Goal: Task Accomplishment & Management: Manage account settings

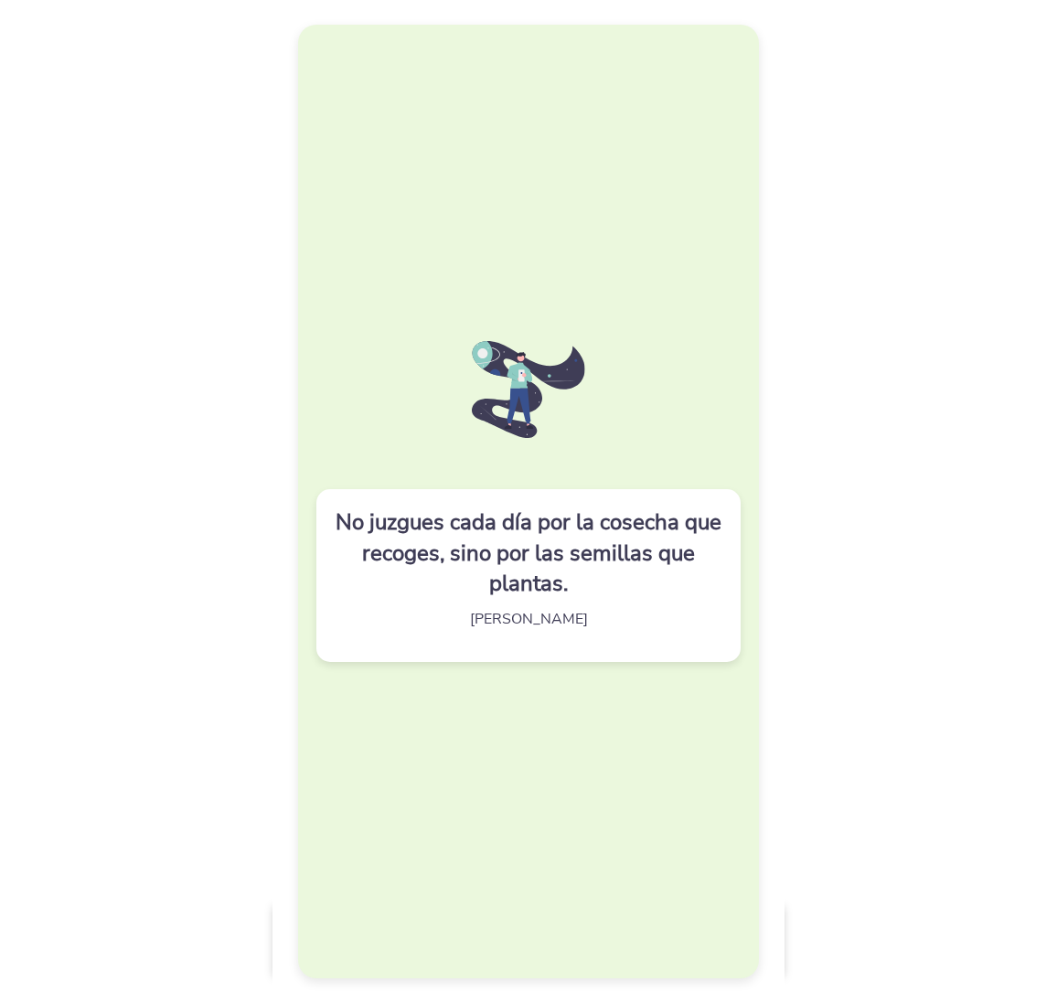
click at [488, 375] on img at bounding box center [529, 389] width 114 height 97
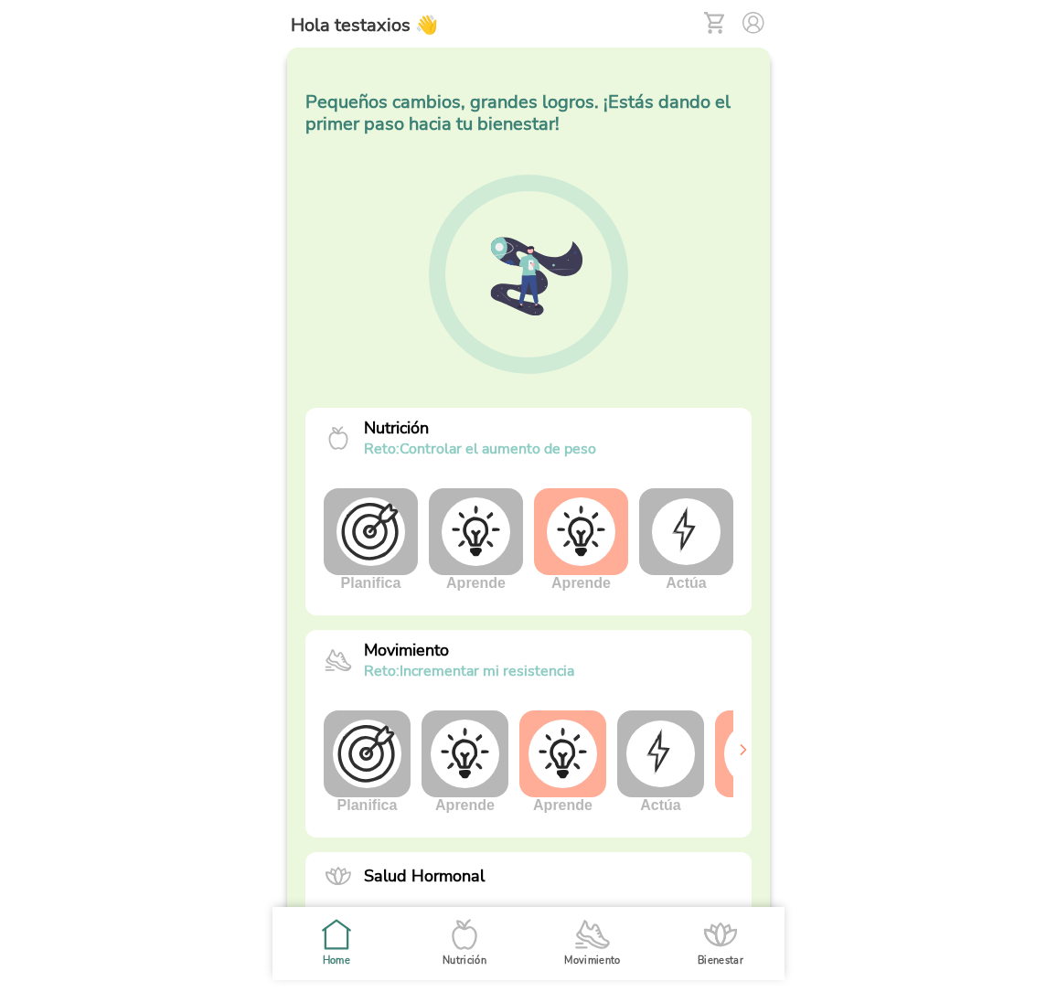
click at [693, 534] on img at bounding box center [686, 531] width 69 height 66
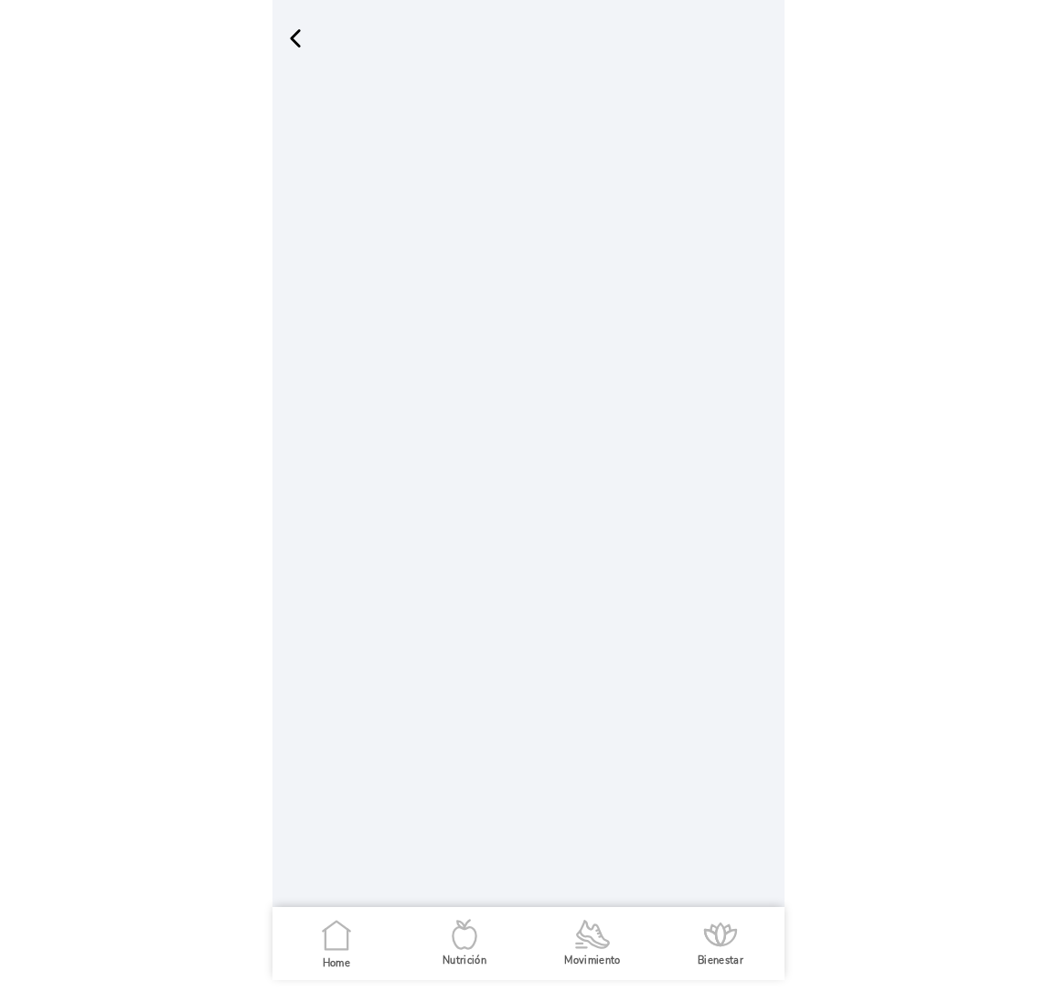
click at [297, 37] on span "button" at bounding box center [295, 38] width 27 height 27
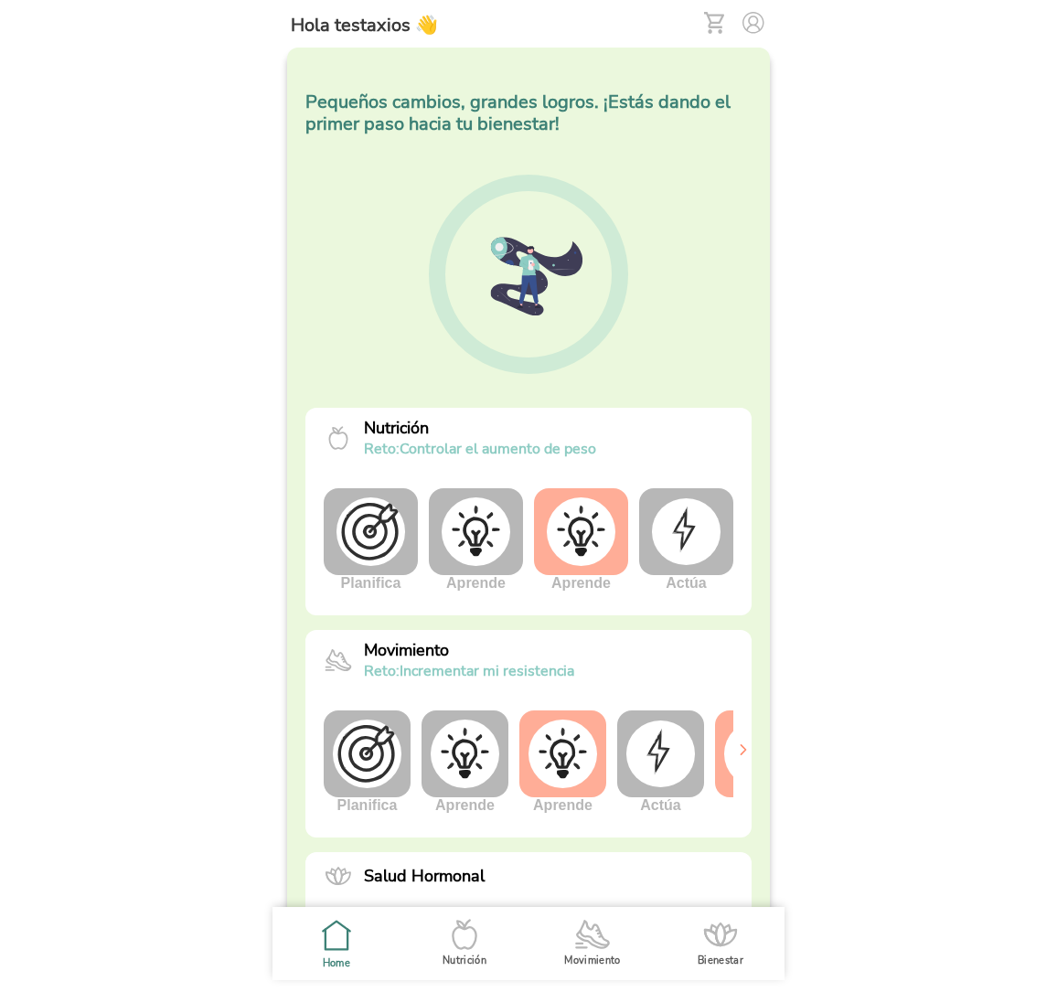
click at [716, 25] on img at bounding box center [714, 23] width 20 height 22
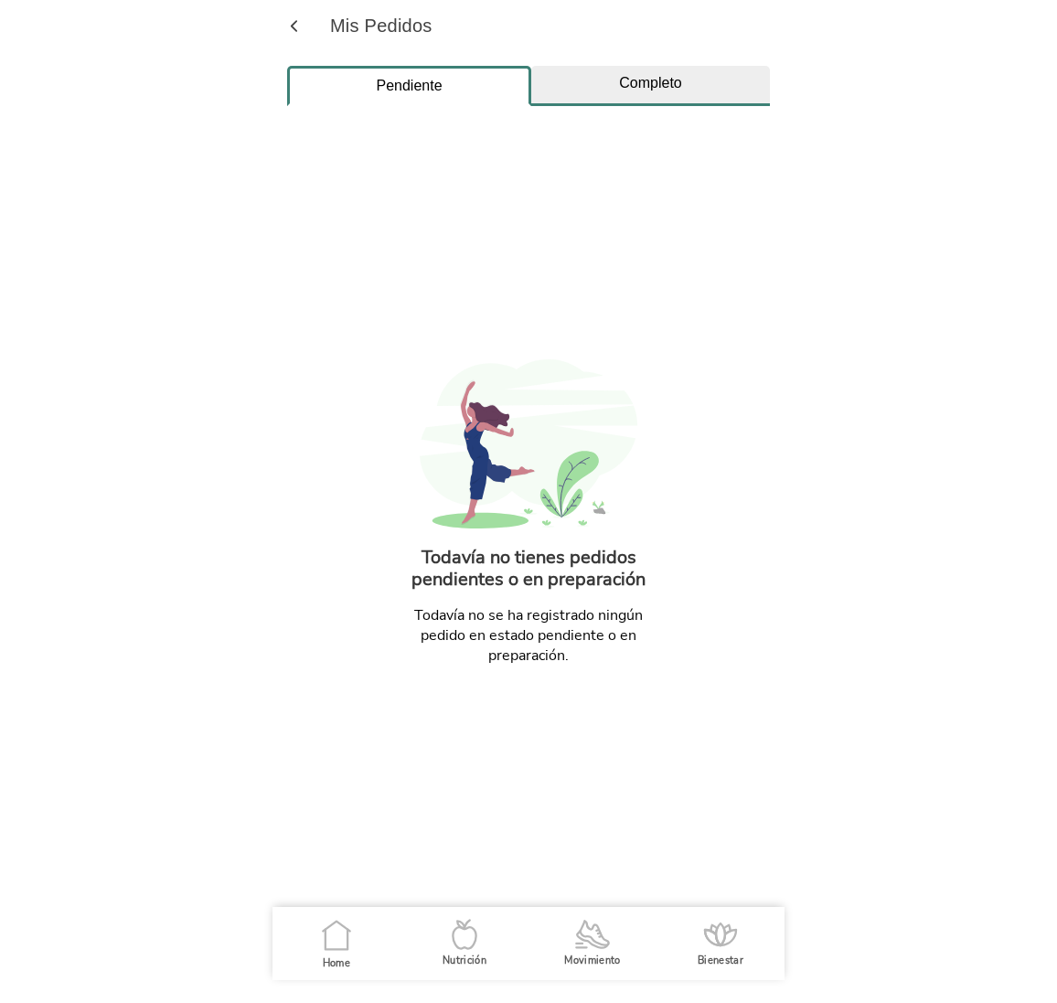
click at [657, 83] on div "Completo" at bounding box center [650, 83] width 239 height 16
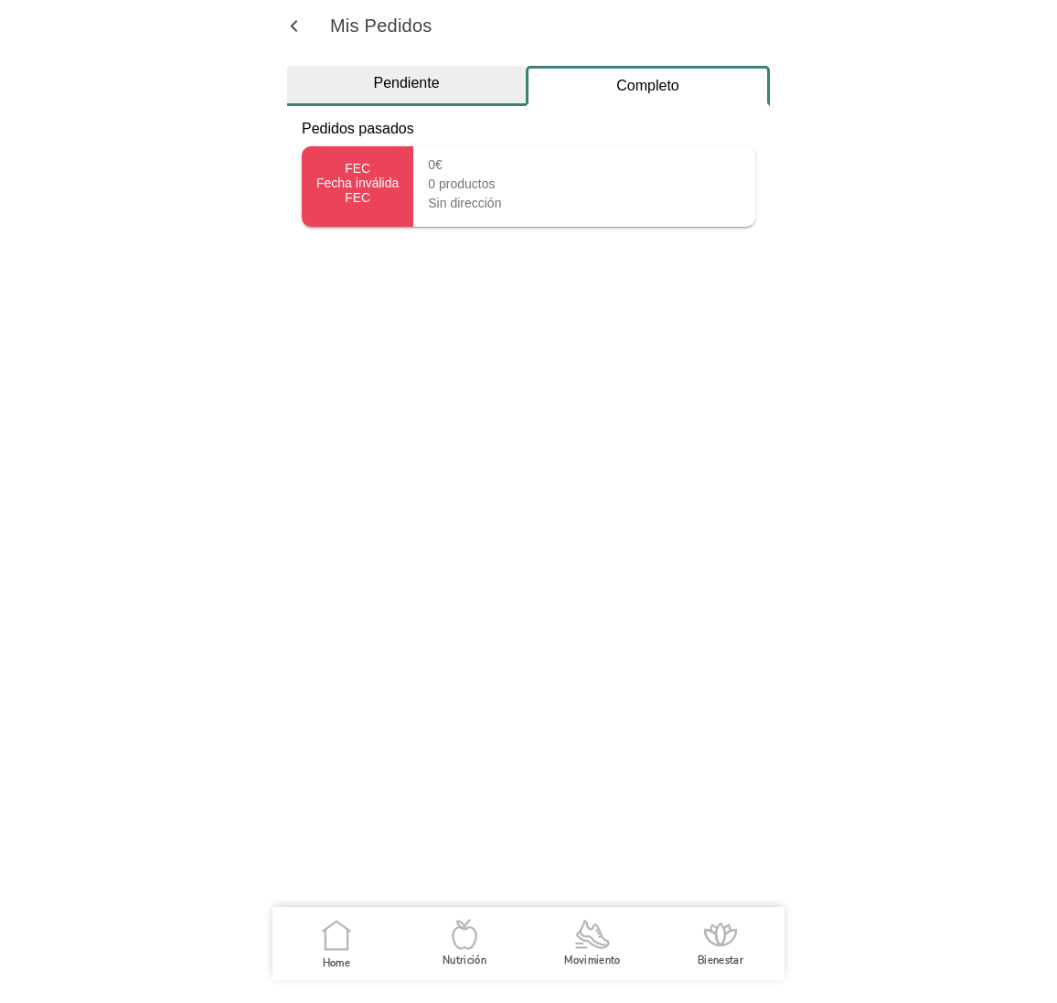
click at [411, 85] on div "Pendiente" at bounding box center [406, 83] width 239 height 16
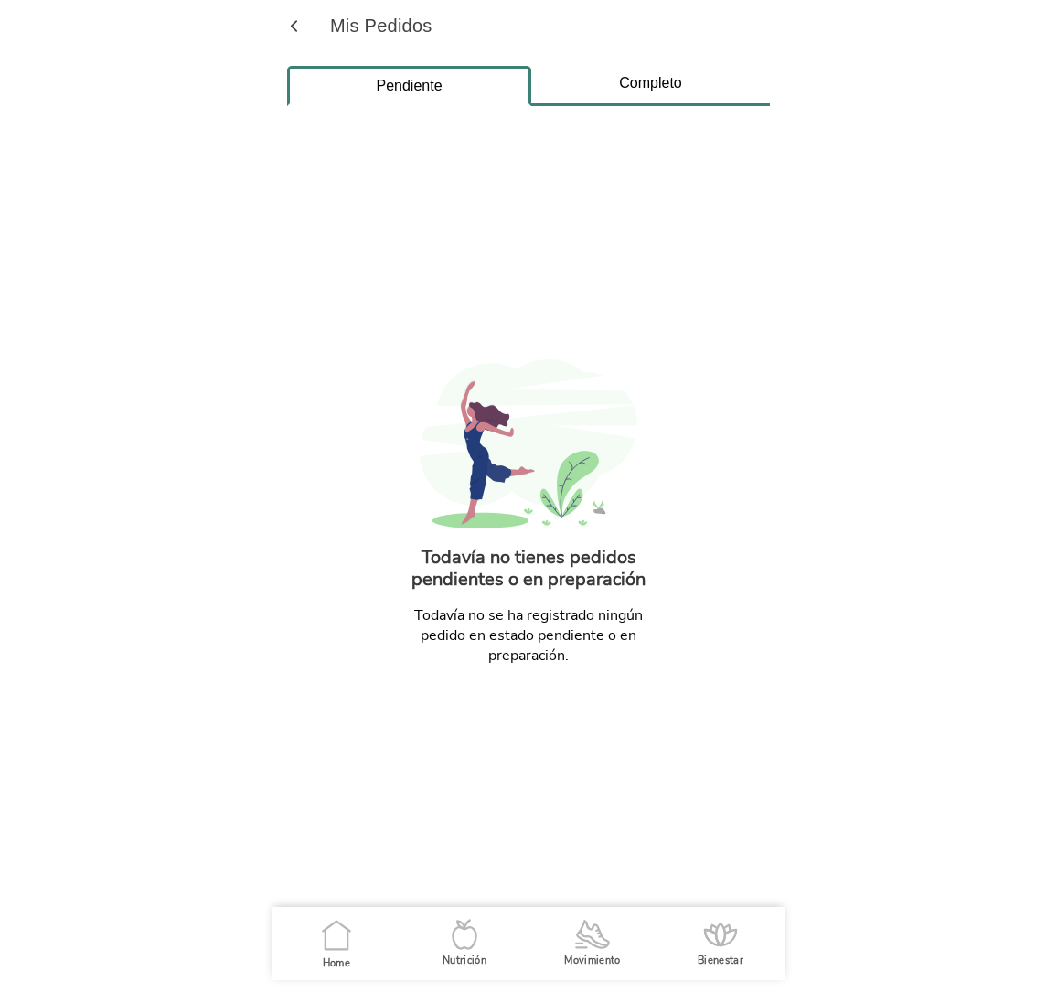
click at [298, 26] on span "button" at bounding box center [293, 25] width 17 height 17
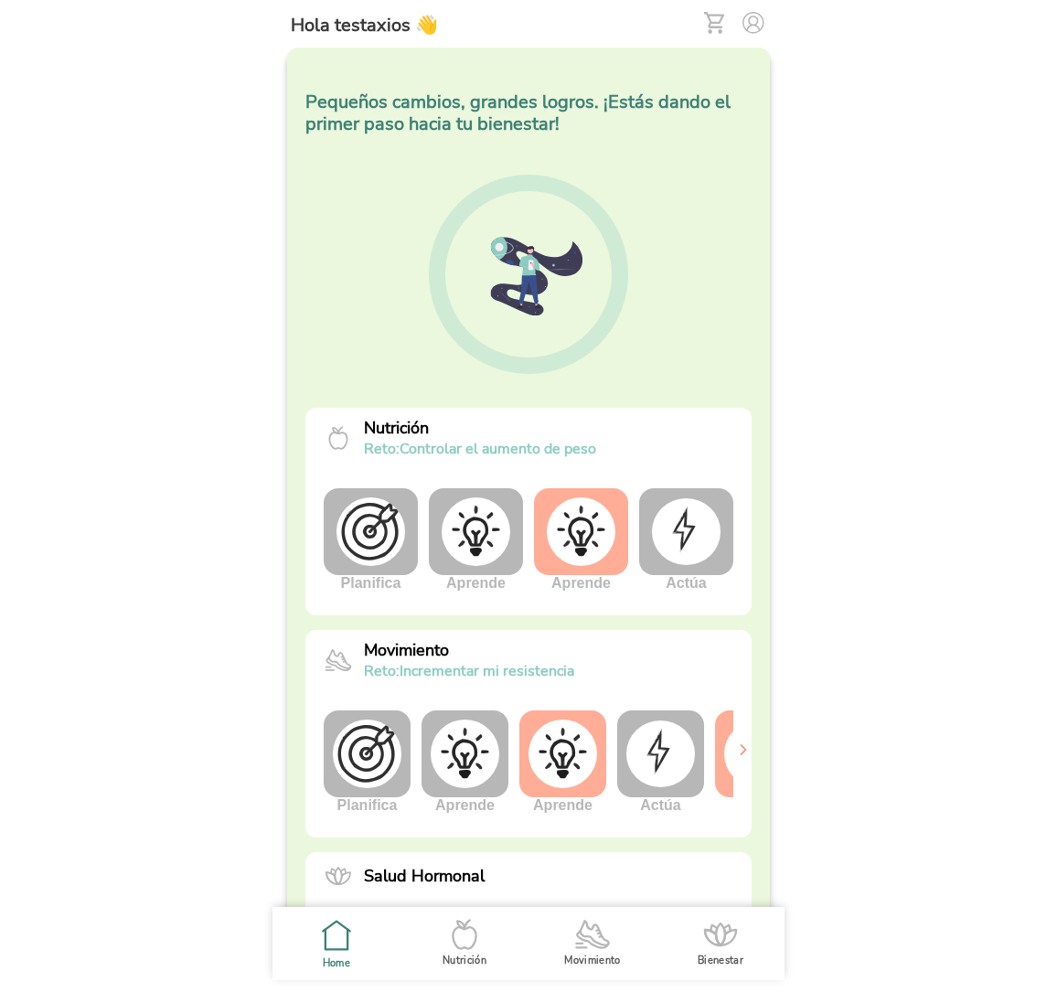
click at [686, 539] on img at bounding box center [686, 531] width 69 height 66
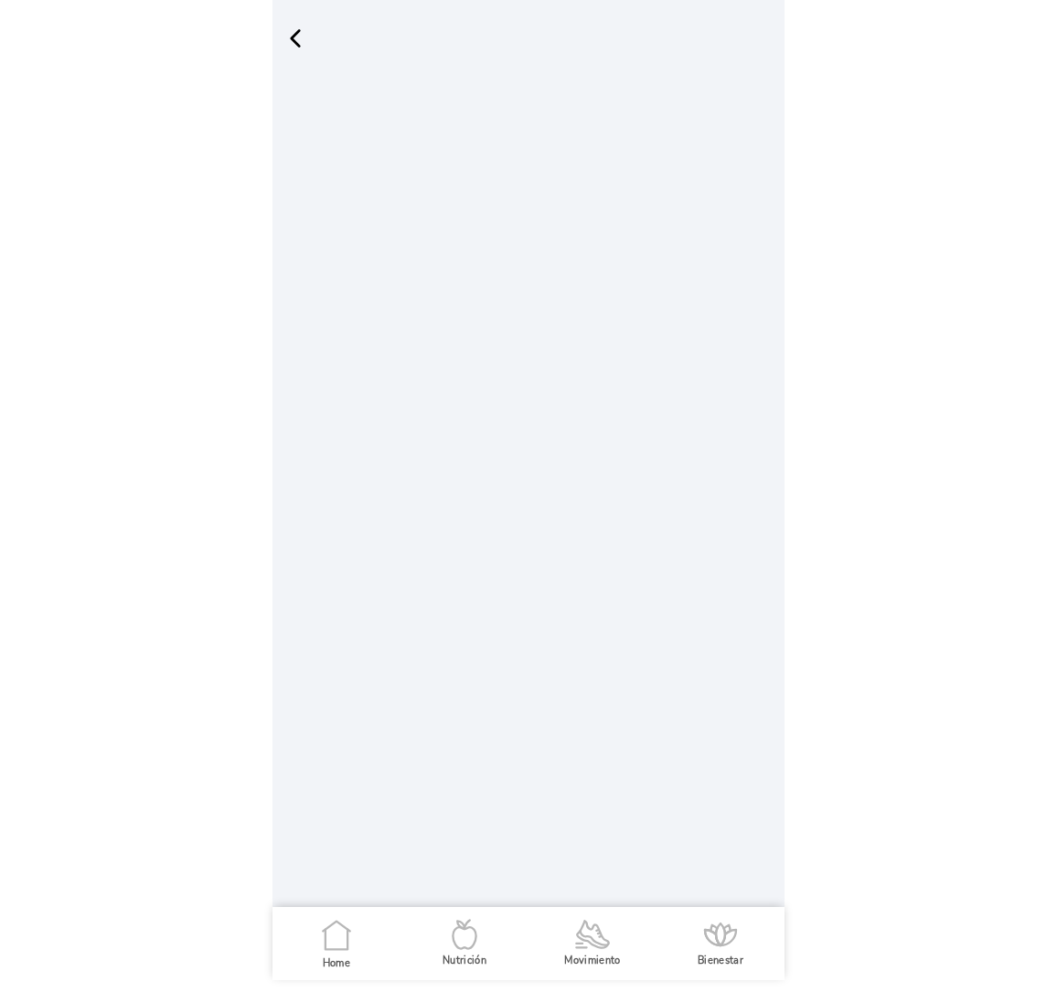
click at [292, 29] on span "button" at bounding box center [295, 38] width 27 height 27
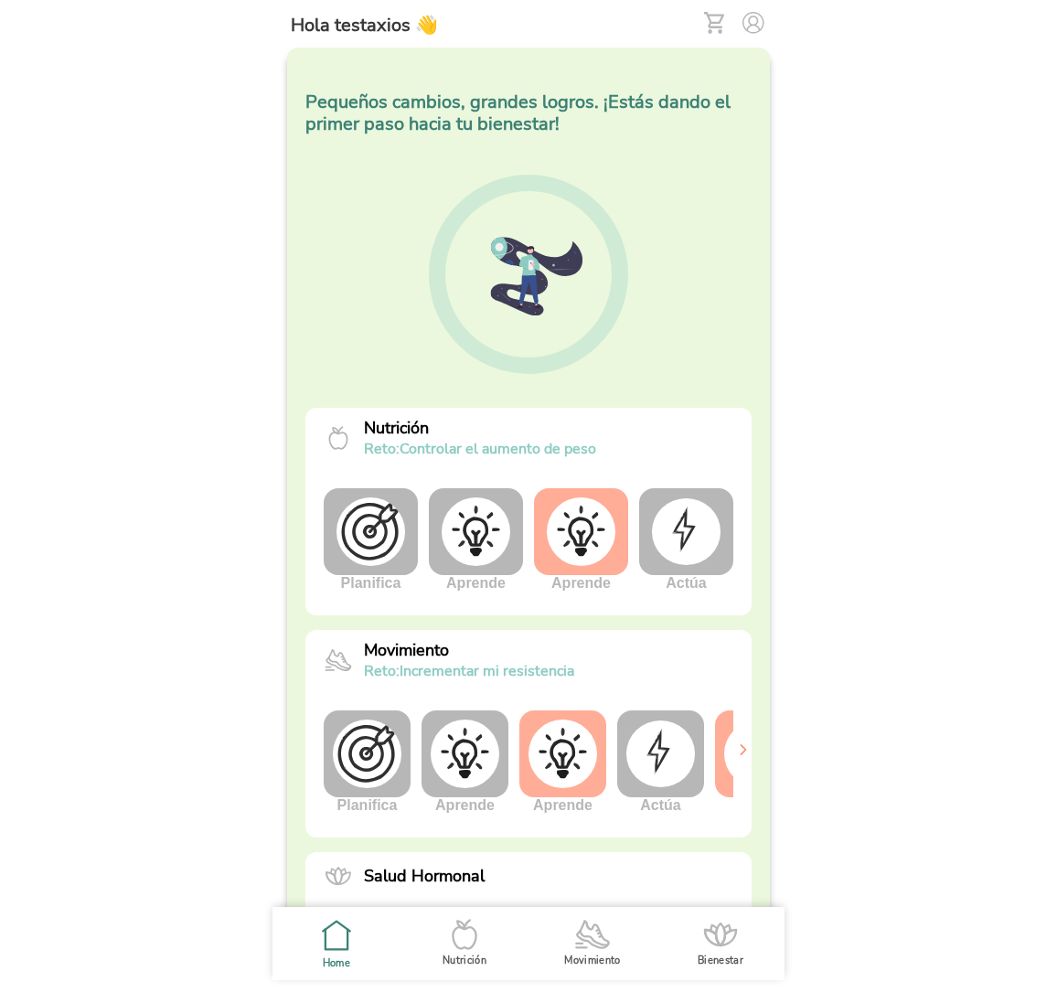
click at [485, 540] on img at bounding box center [476, 531] width 69 height 69
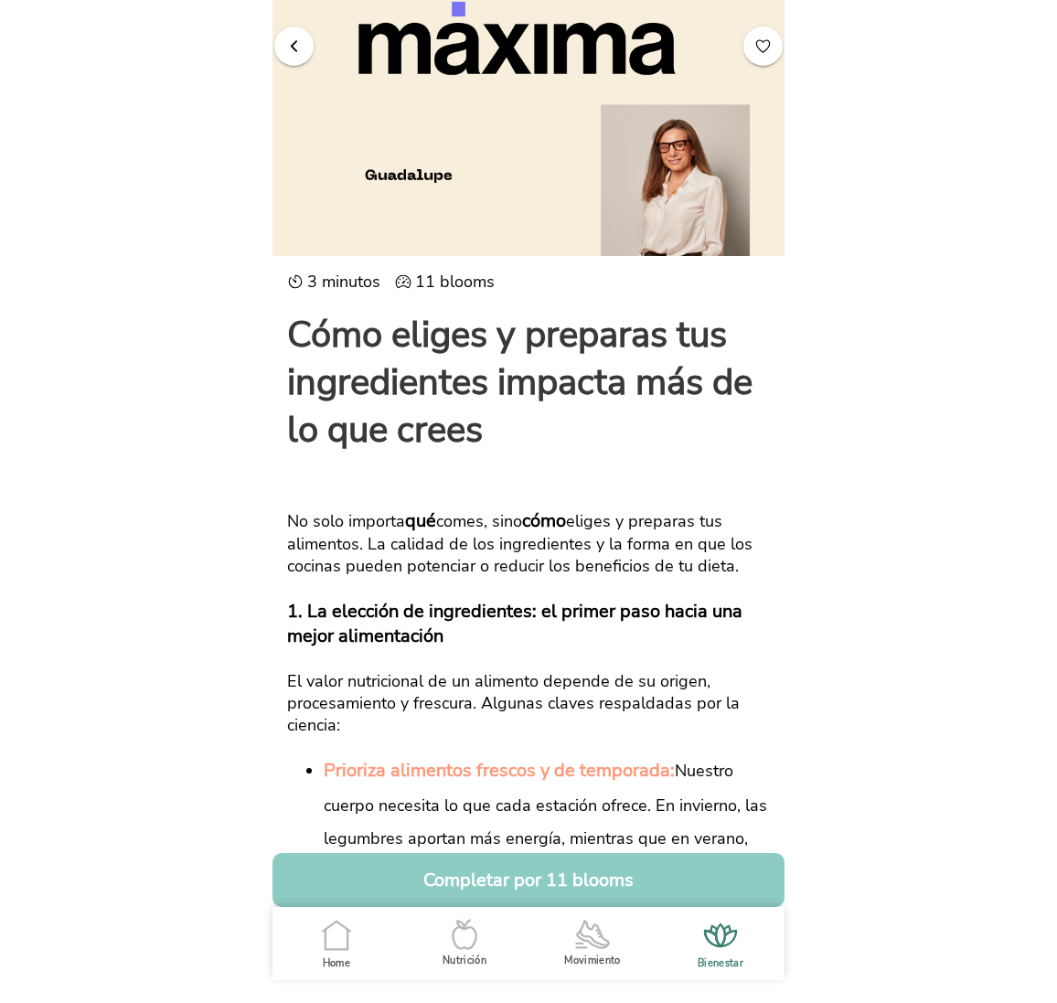
click at [292, 50] on span "button" at bounding box center [293, 45] width 17 height 17
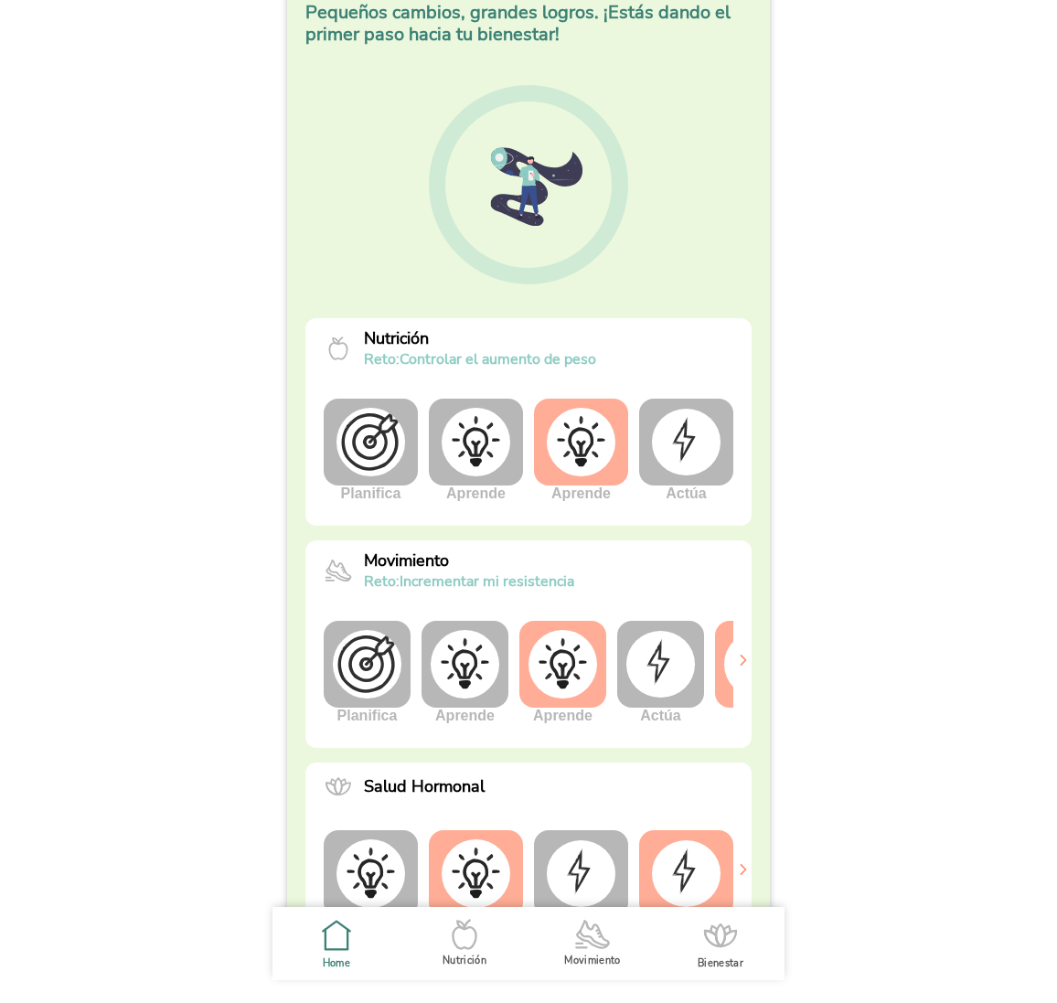
scroll to position [331, 0]
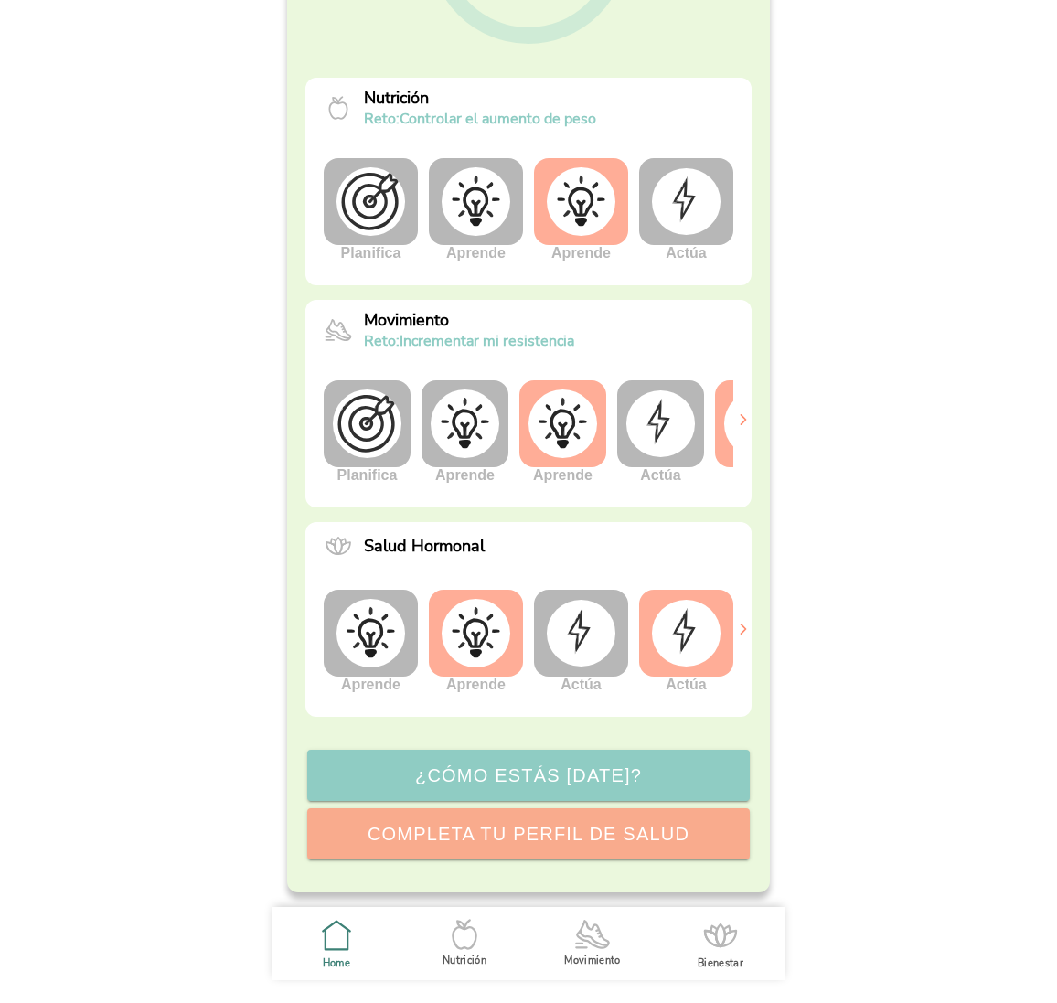
click at [656, 429] on img at bounding box center [660, 423] width 69 height 66
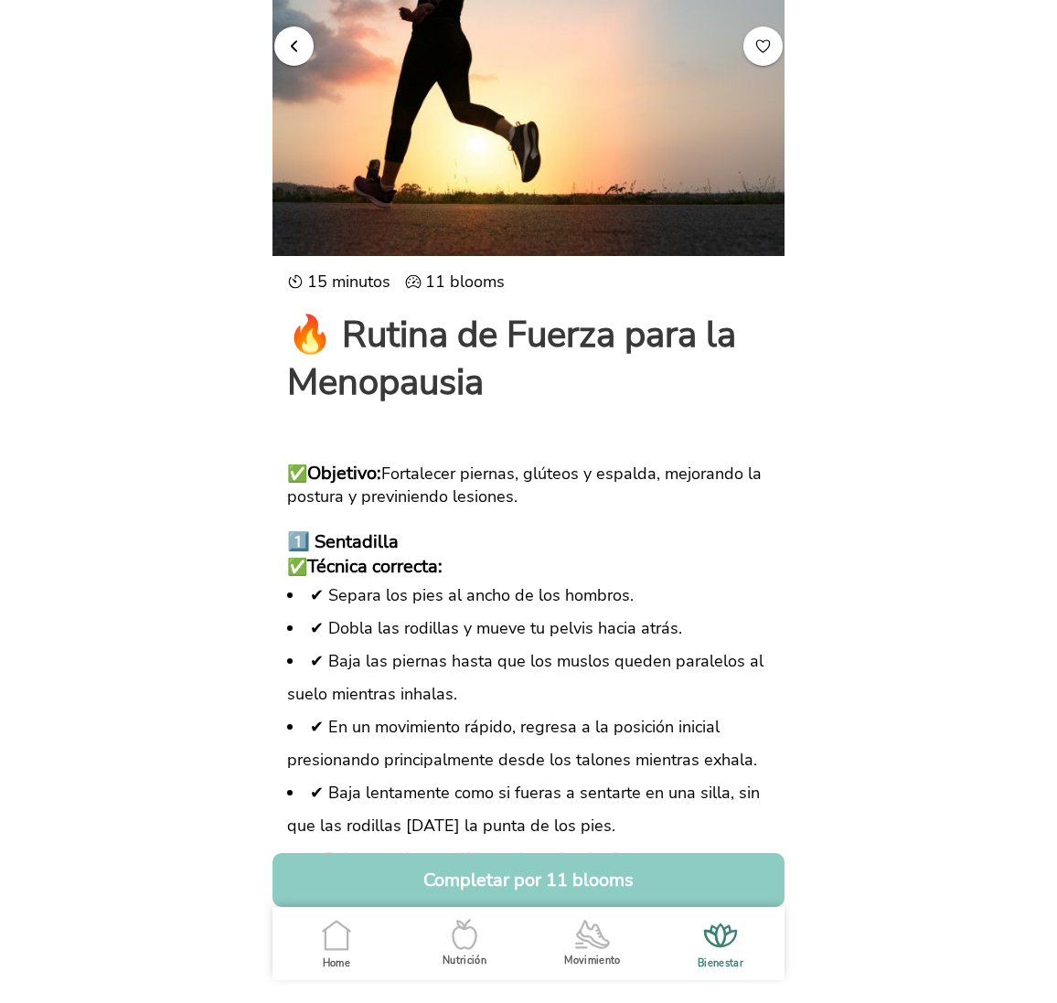
click at [292, 48] on span "button" at bounding box center [293, 45] width 17 height 17
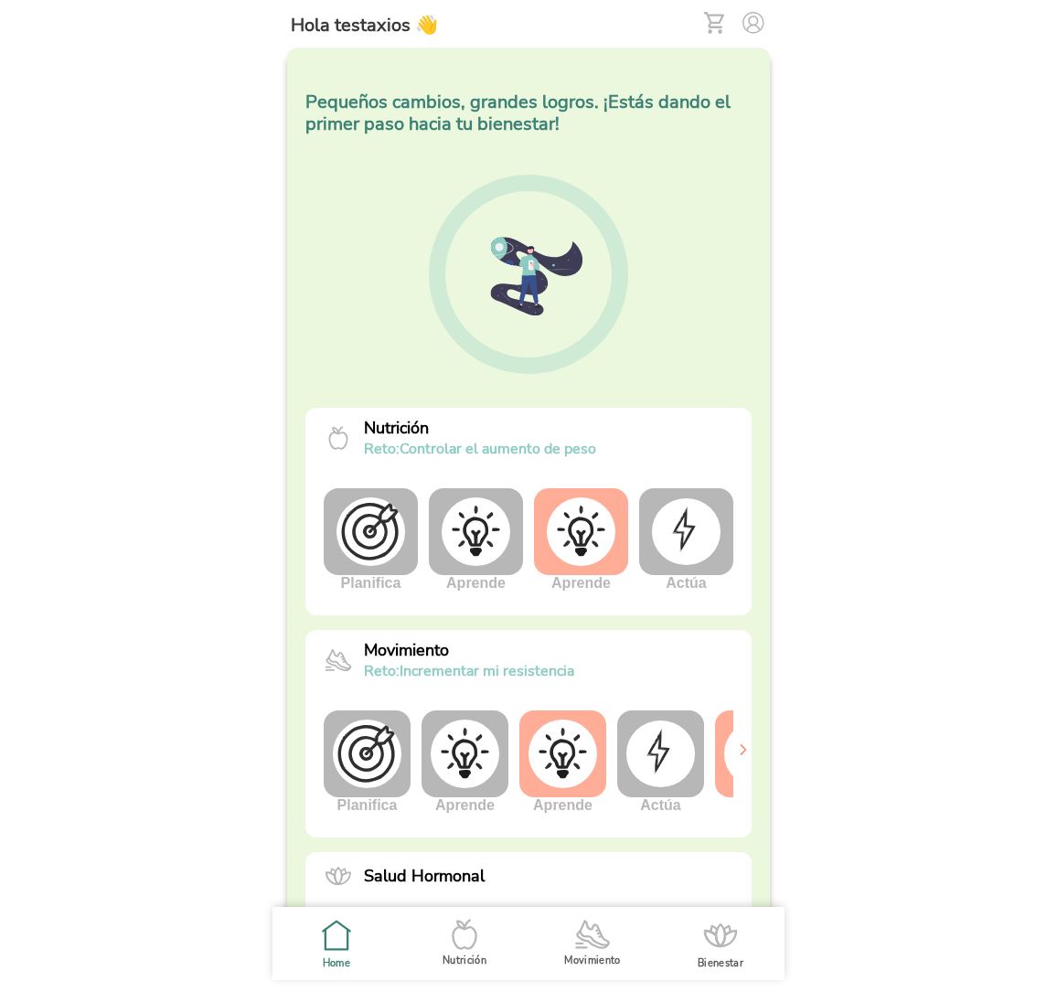
click at [753, 22] on img at bounding box center [754, 23] width 22 height 22
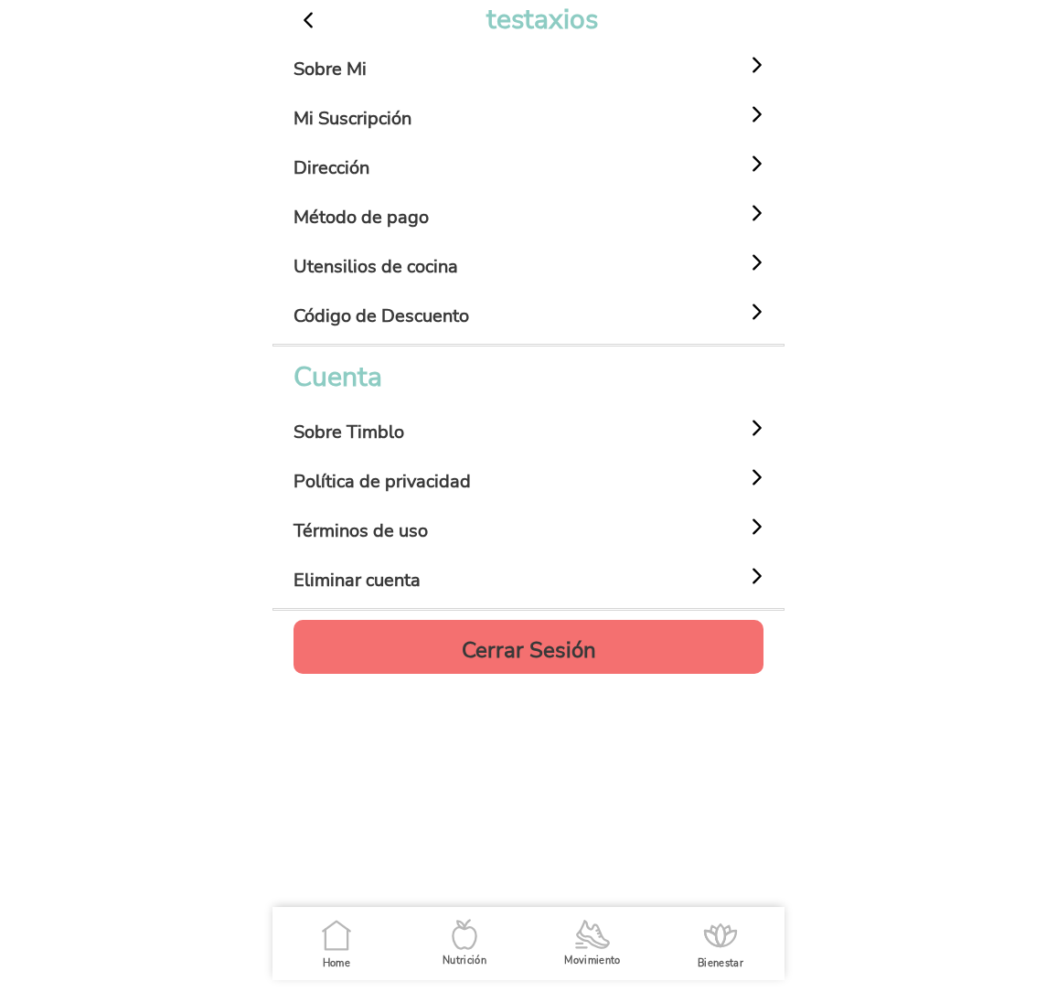
click at [552, 646] on h4 "Cerrar Sesión" at bounding box center [529, 650] width 134 height 22
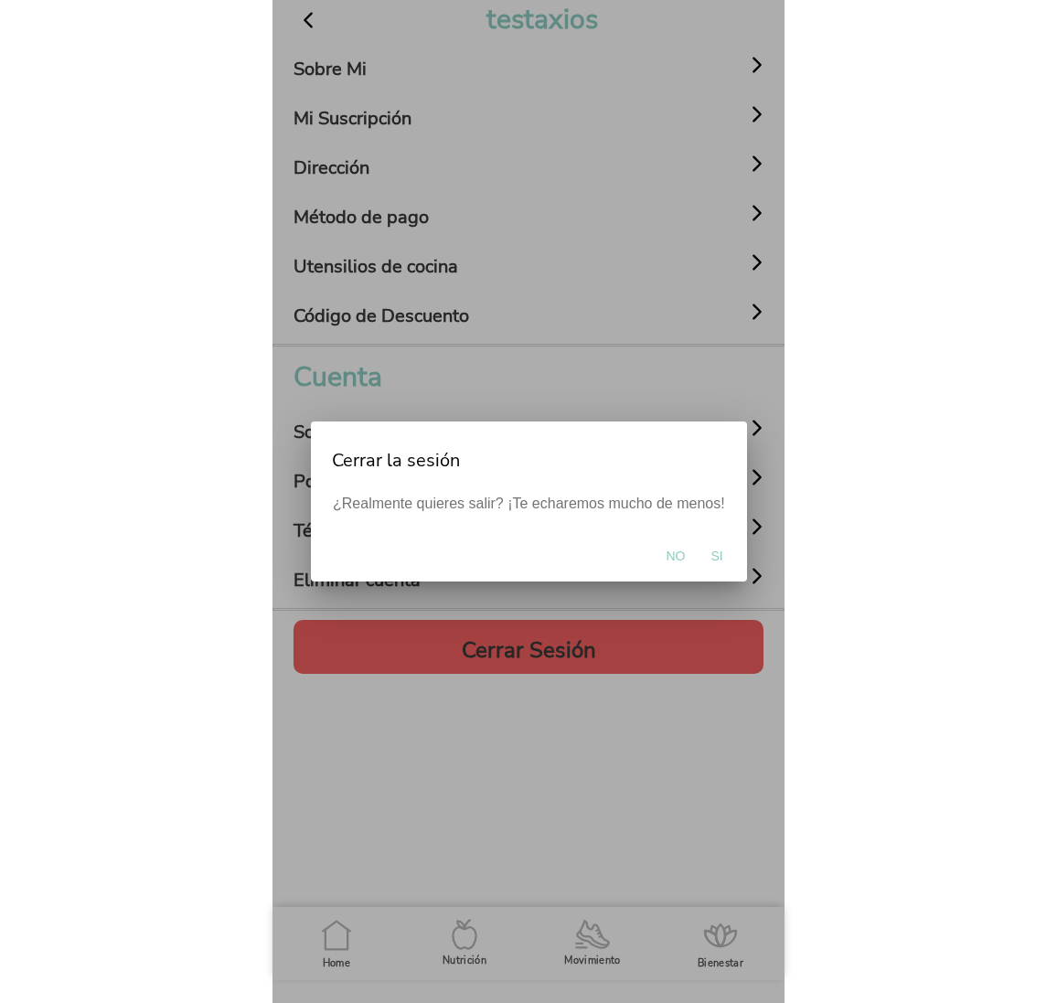
click at [715, 558] on span "Si" at bounding box center [717, 556] width 12 height 18
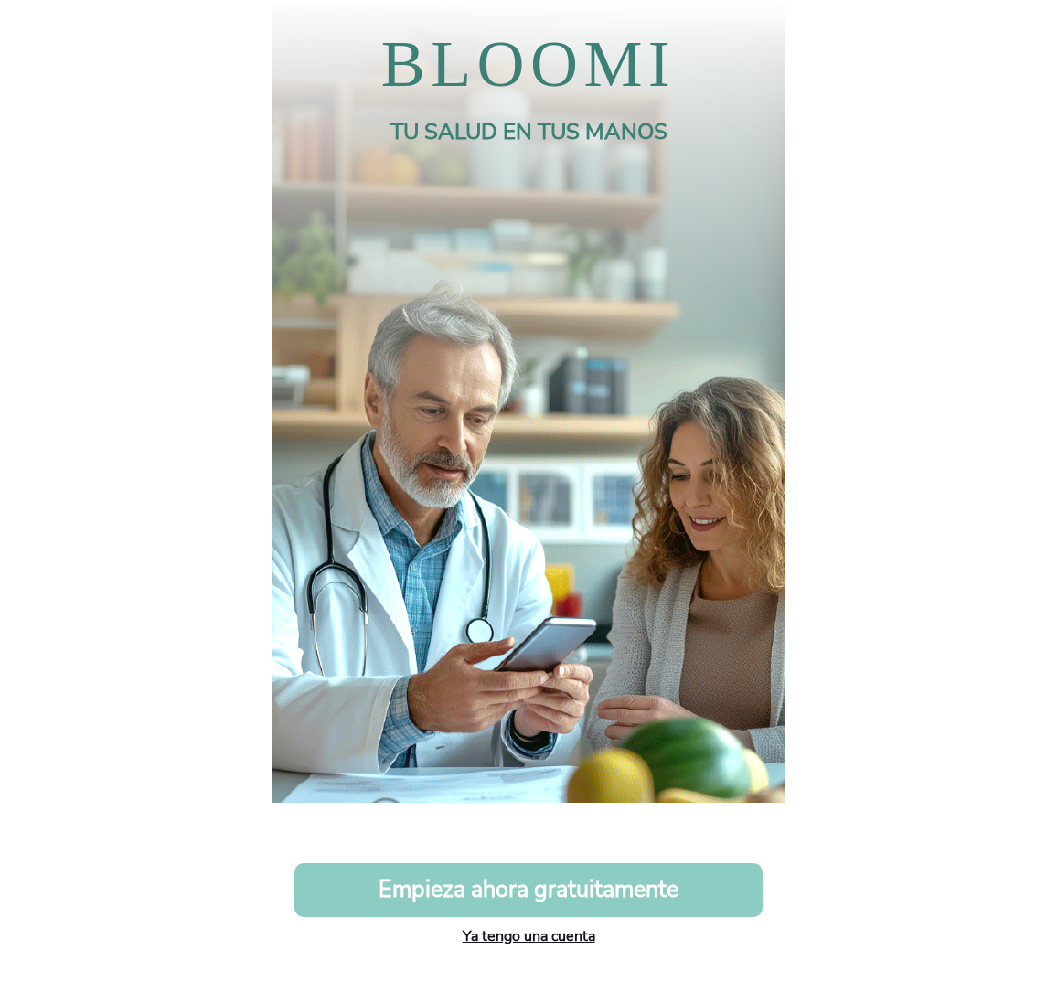
click at [546, 937] on link "Ya tengo una cuenta" at bounding box center [529, 936] width 133 height 20
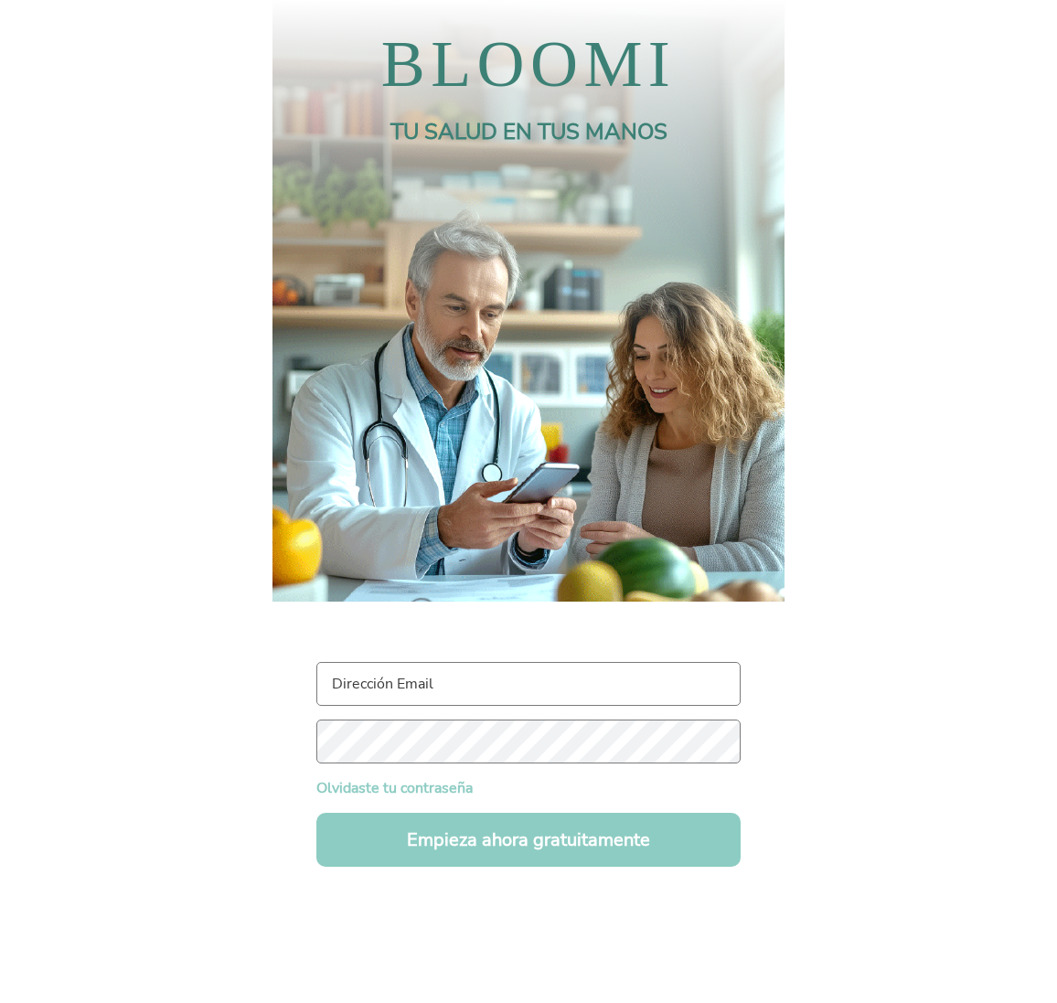
click at [445, 686] on input "text" at bounding box center [528, 684] width 424 height 44
paste input "[EMAIL_ADDRESS][DOMAIN_NAME]"
type input "[EMAIL_ADDRESS][DOMAIN_NAME]"
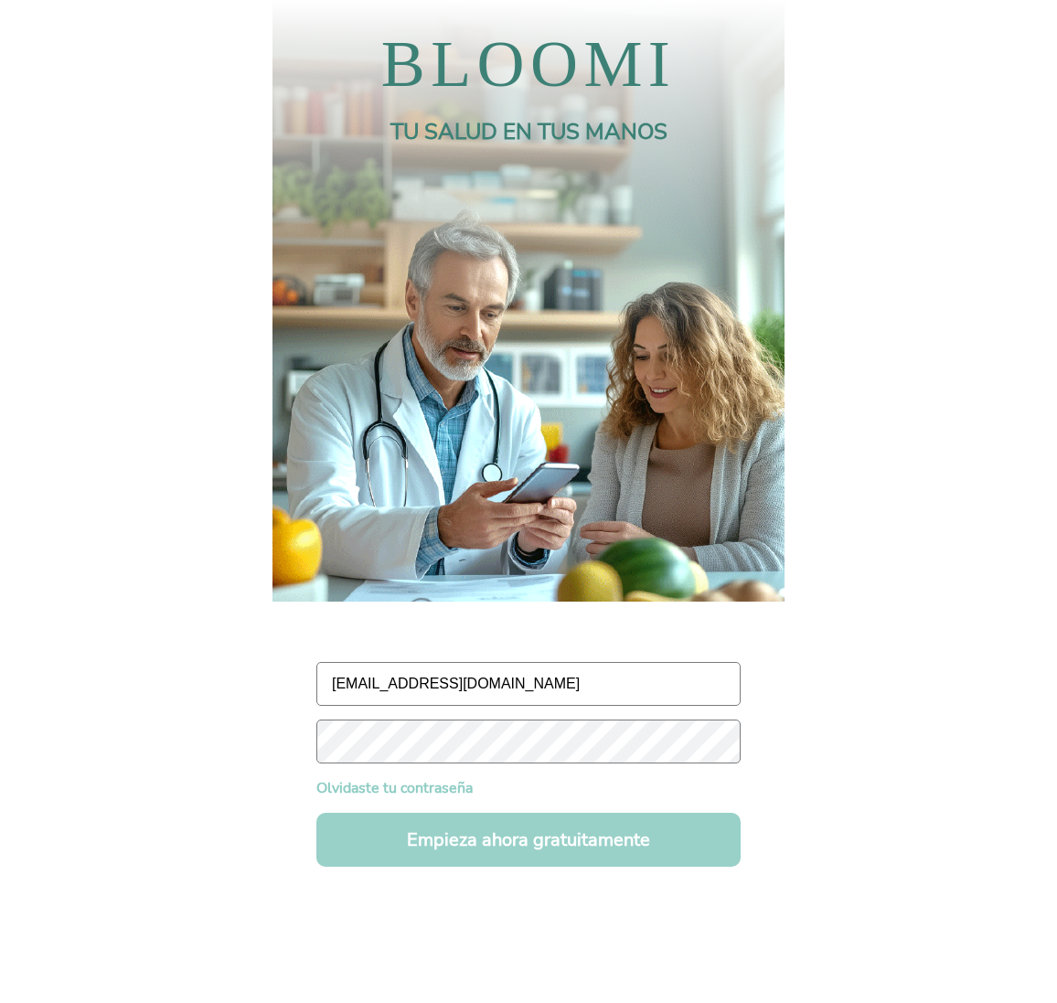
click at [554, 846] on button "Empieza ahora gratuitamente" at bounding box center [528, 840] width 424 height 54
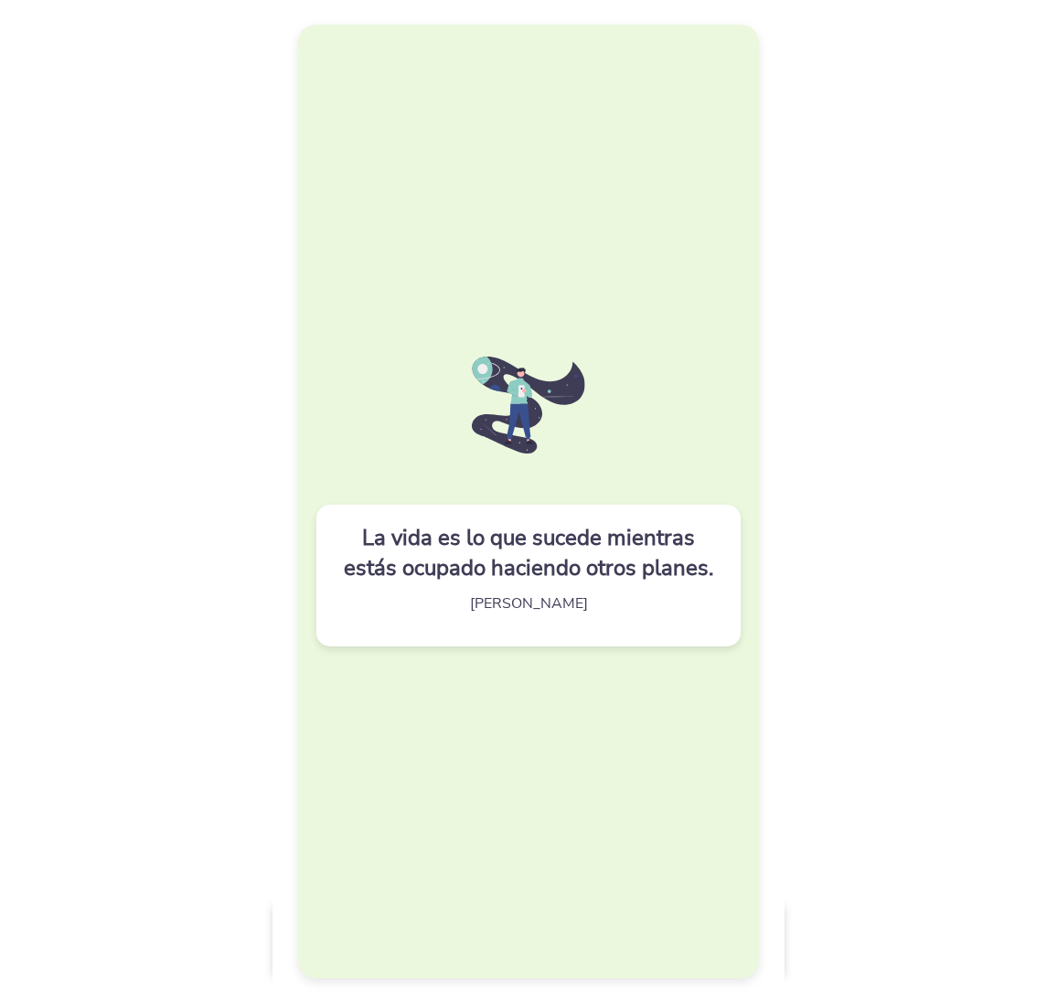
click at [554, 846] on div "La vida es lo que sucede mientras estás ocupado haciendo otros planes. [PERSON_…" at bounding box center [528, 501] width 461 height 953
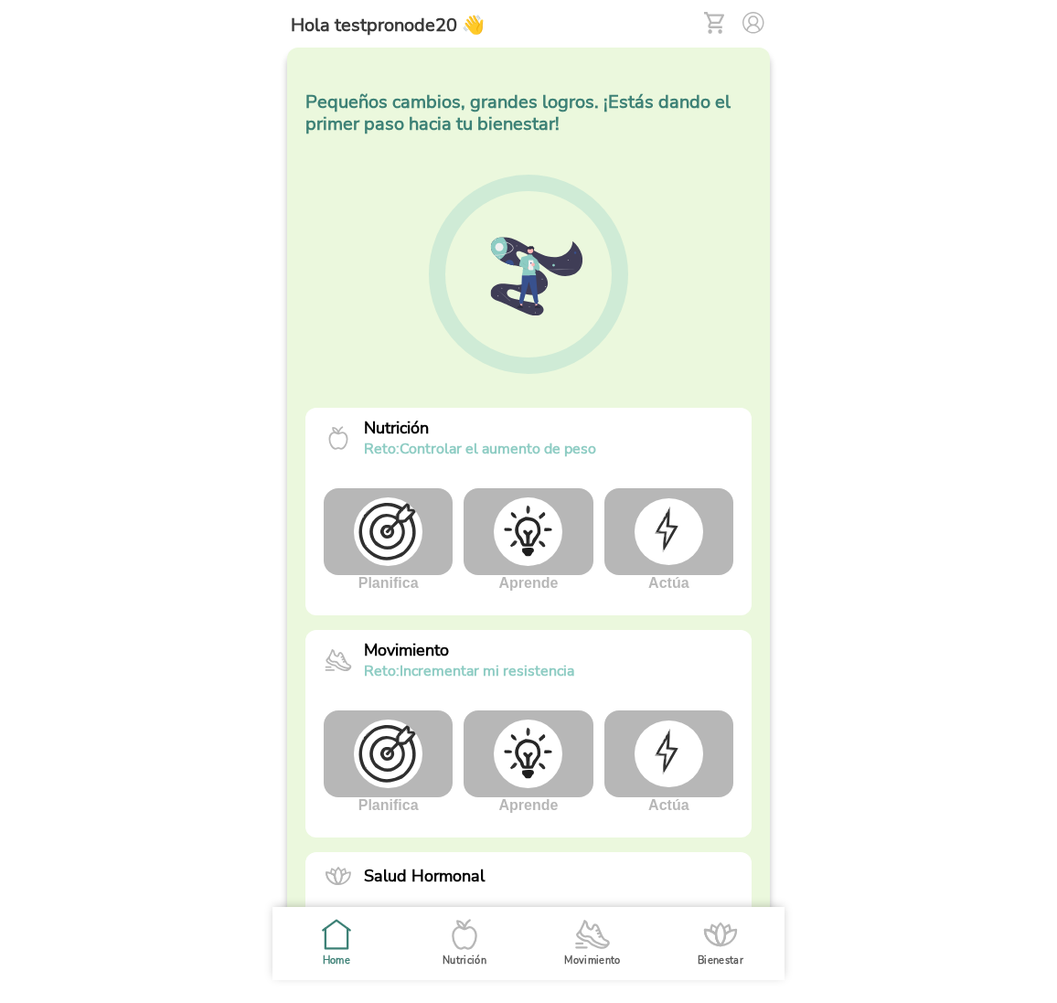
scroll to position [331, 0]
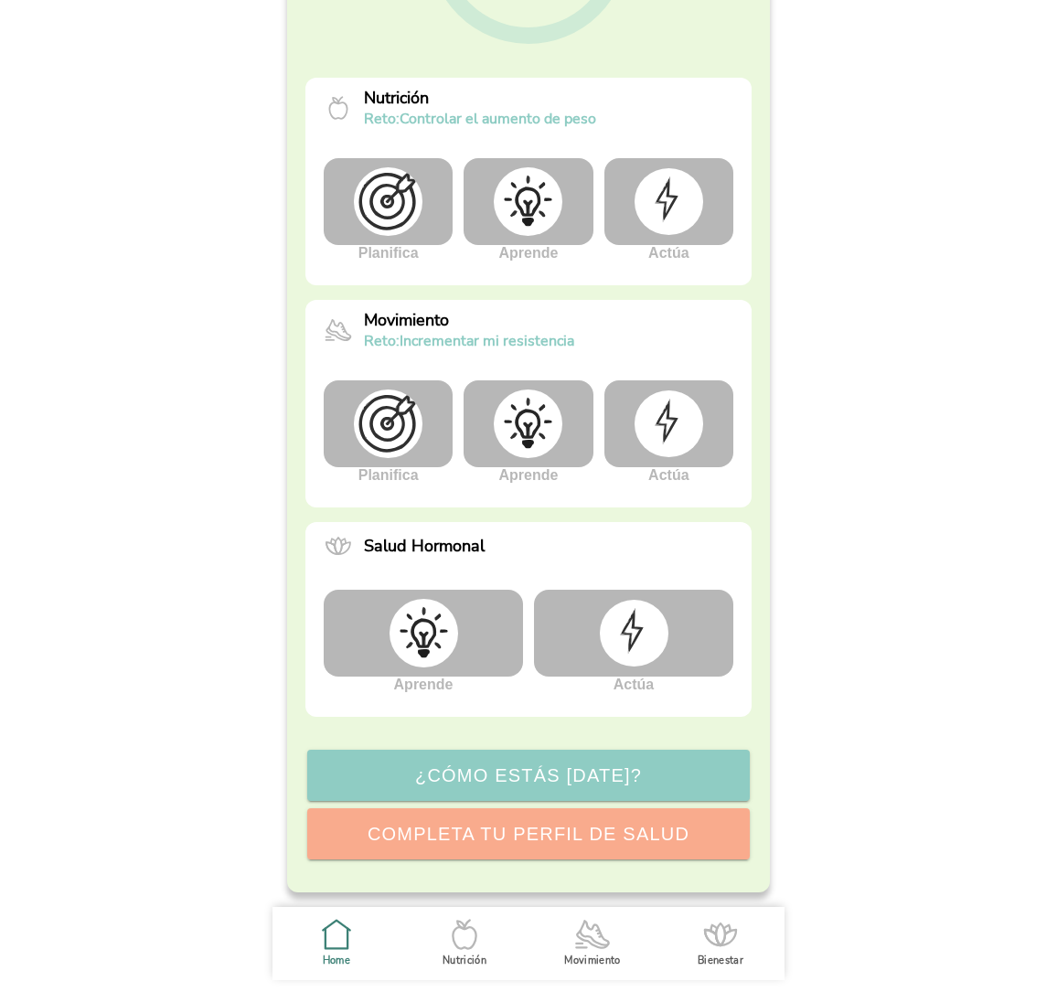
click at [674, 424] on img at bounding box center [669, 423] width 69 height 66
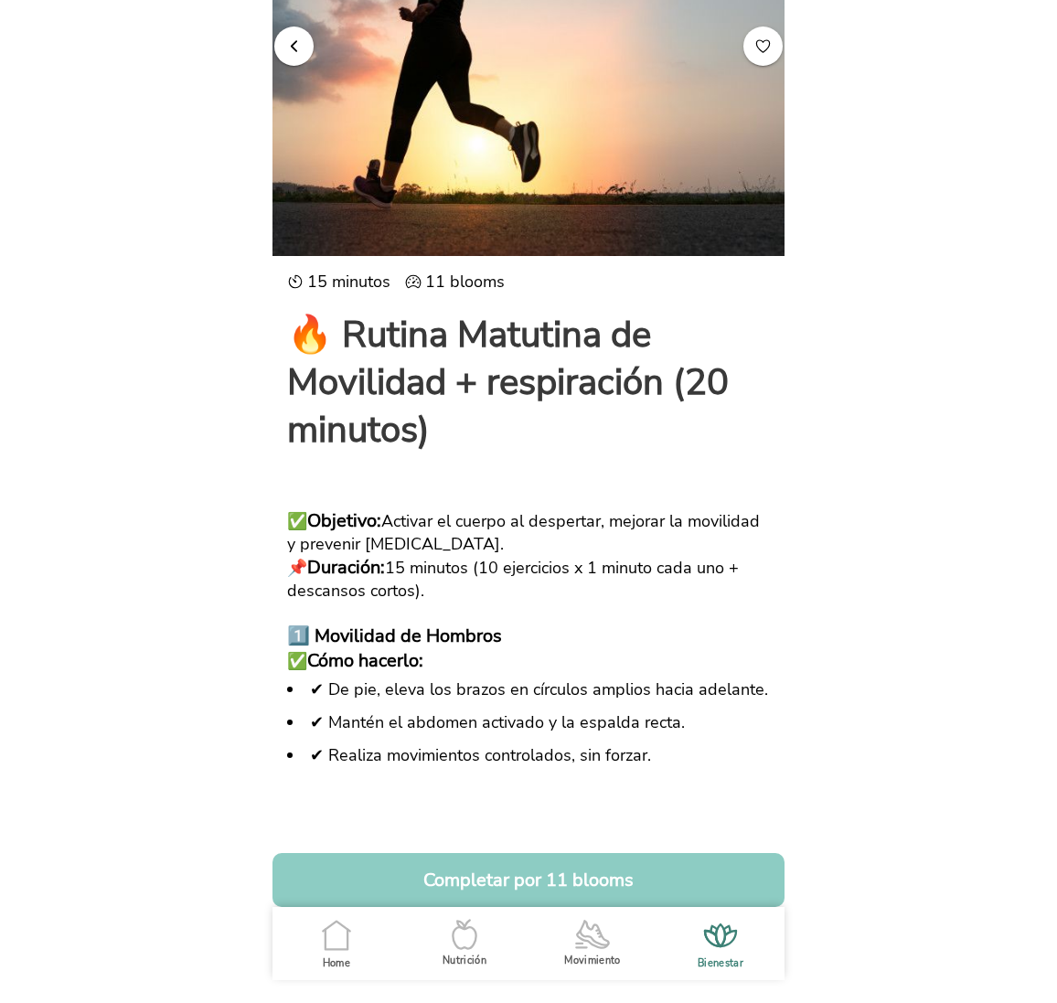
click at [296, 48] on span "button" at bounding box center [293, 45] width 17 height 17
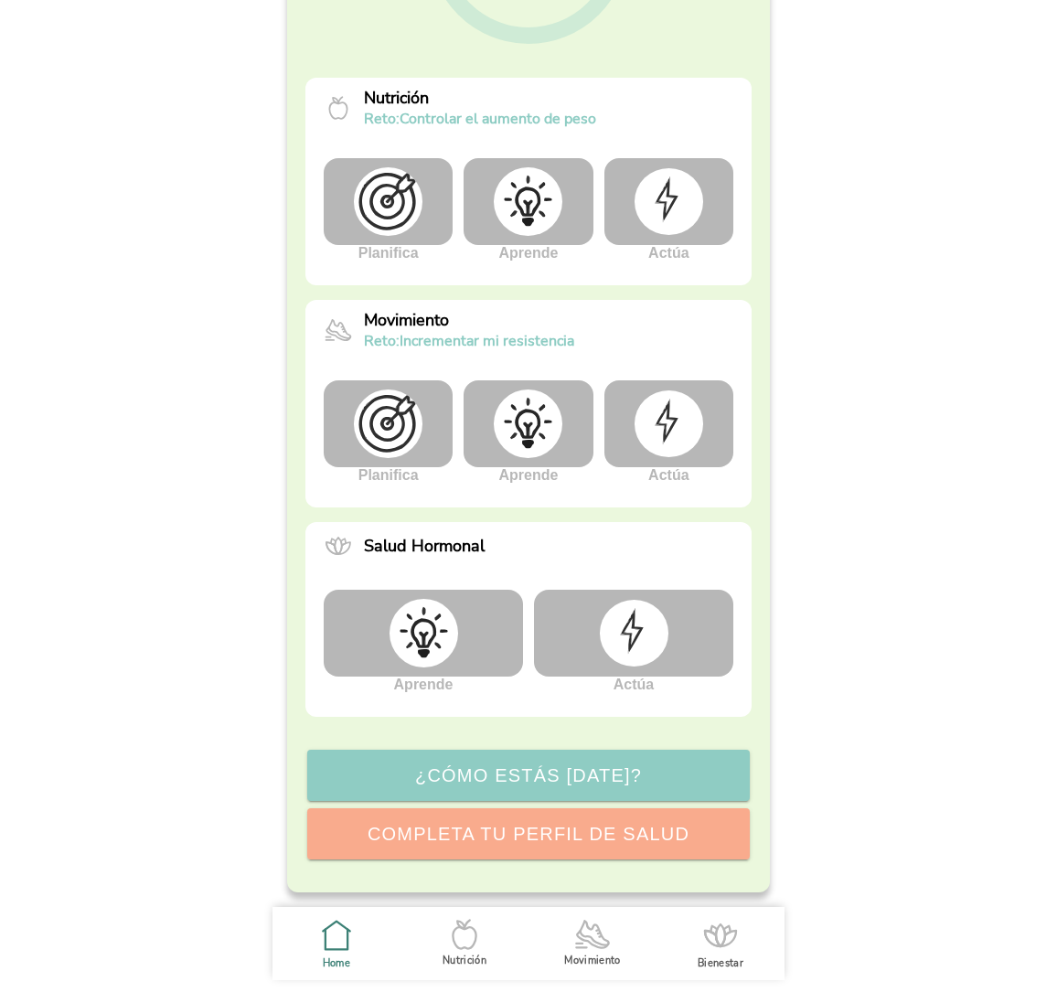
click at [686, 201] on img at bounding box center [669, 201] width 69 height 66
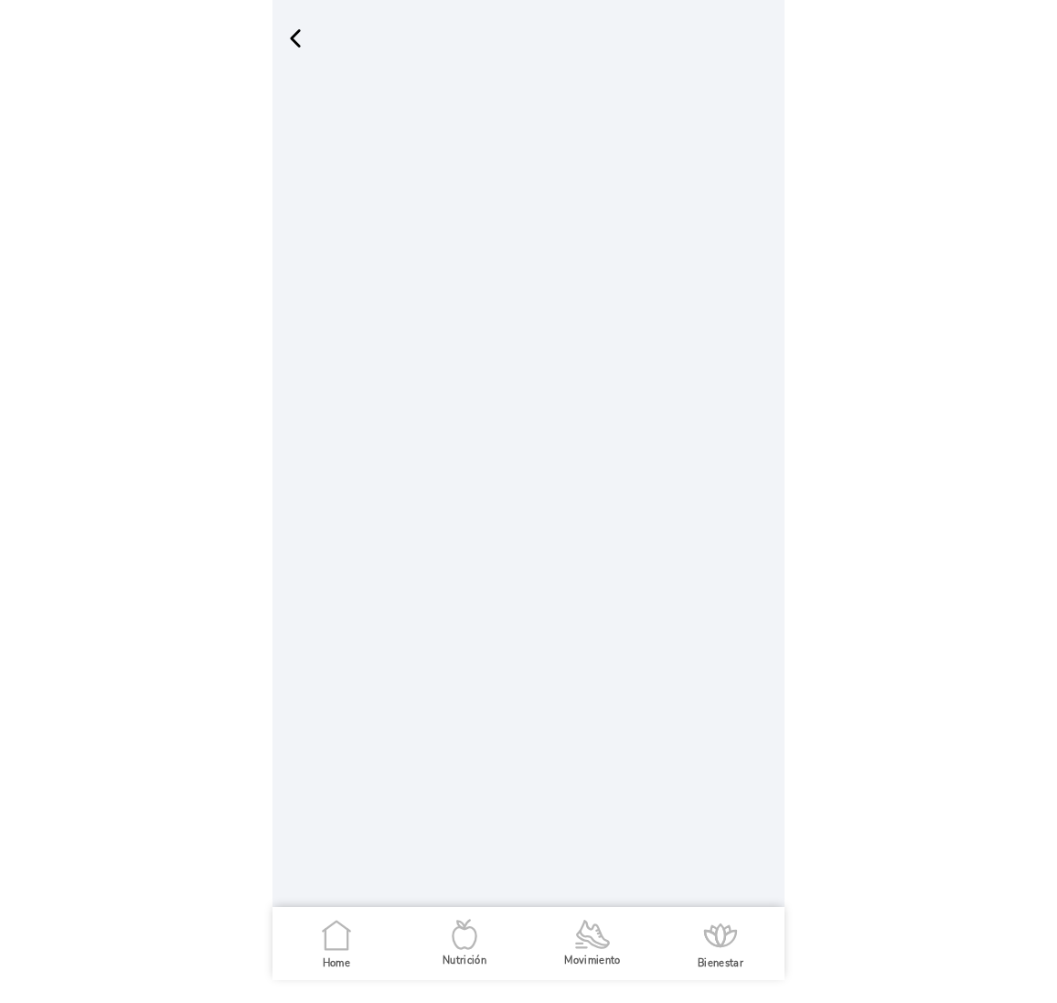
click at [301, 36] on span "button" at bounding box center [295, 38] width 27 height 27
